Goal: Find contact information: Find contact information

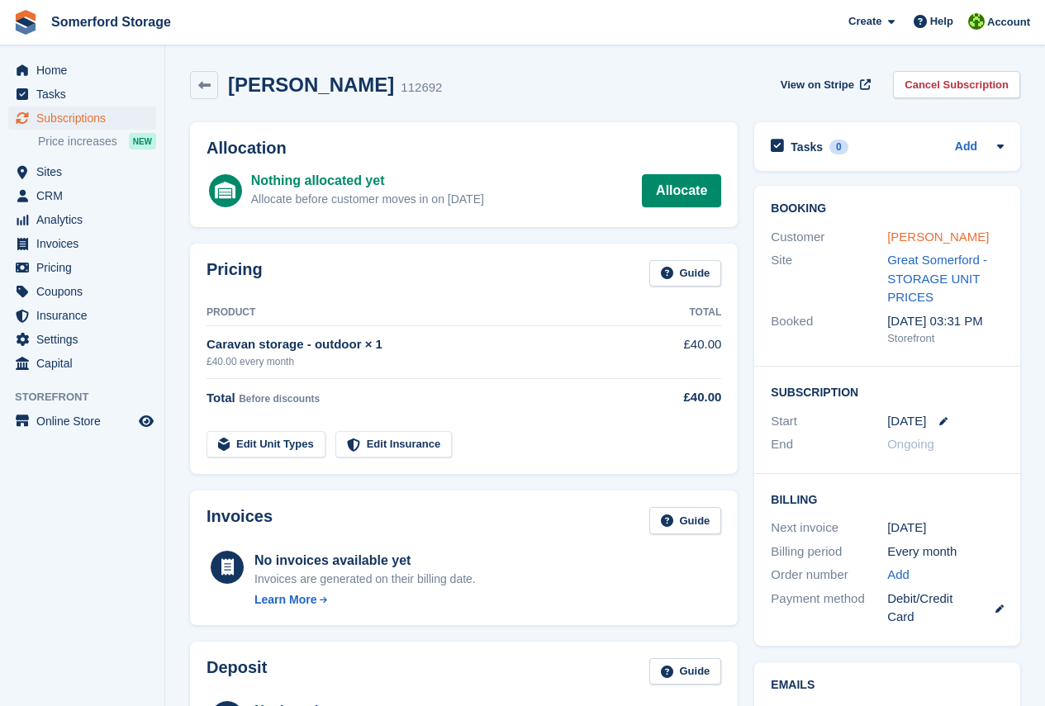
click at [922, 237] on link "[PERSON_NAME]" at bounding box center [938, 237] width 102 height 14
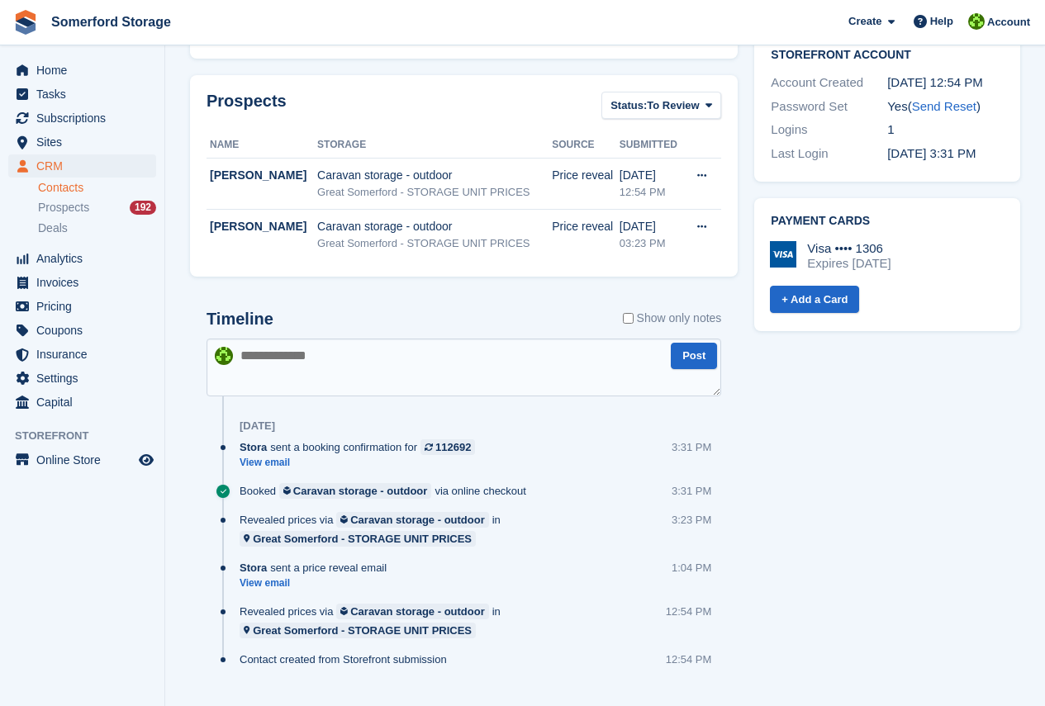
scroll to position [578, 0]
click at [282, 455] on link "View email" at bounding box center [362, 462] width 244 height 14
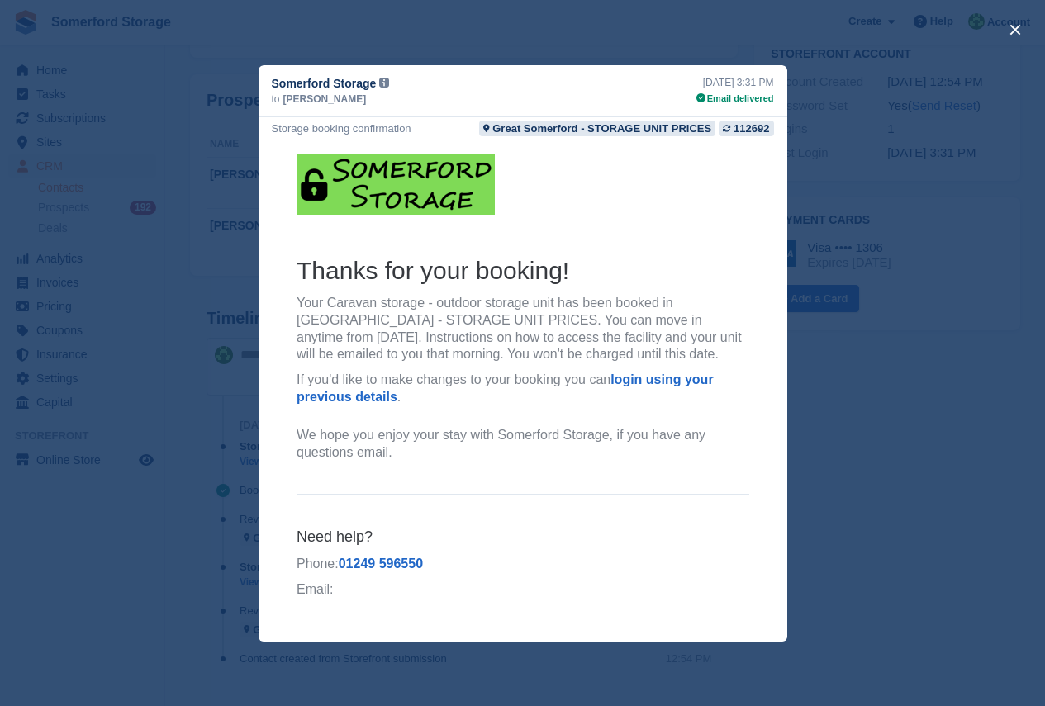
scroll to position [1, 0]
click at [1017, 31] on button "close" at bounding box center [1015, 30] width 26 height 26
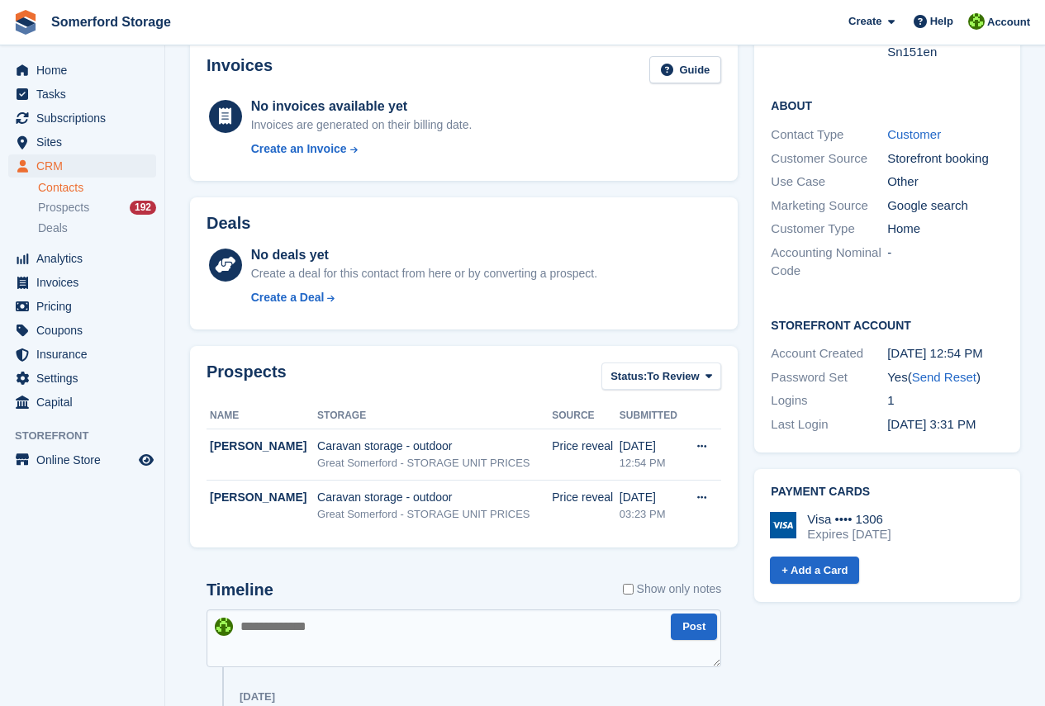
scroll to position [83, 0]
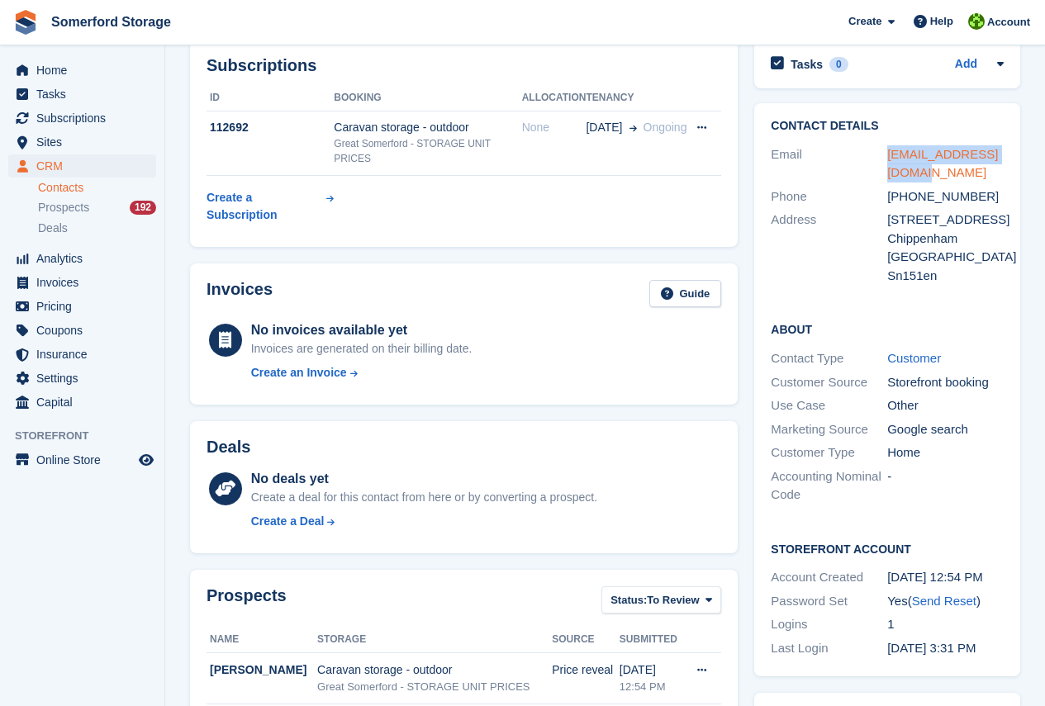
drag, startPoint x: 911, startPoint y: 170, endPoint x: 888, endPoint y: 154, distance: 28.0
click at [888, 154] on div "[EMAIL_ADDRESS][DOMAIN_NAME]" at bounding box center [945, 163] width 116 height 37
copy link "[EMAIL_ADDRESS][DOMAIN_NAME]"
